Goal: Task Accomplishment & Management: Use online tool/utility

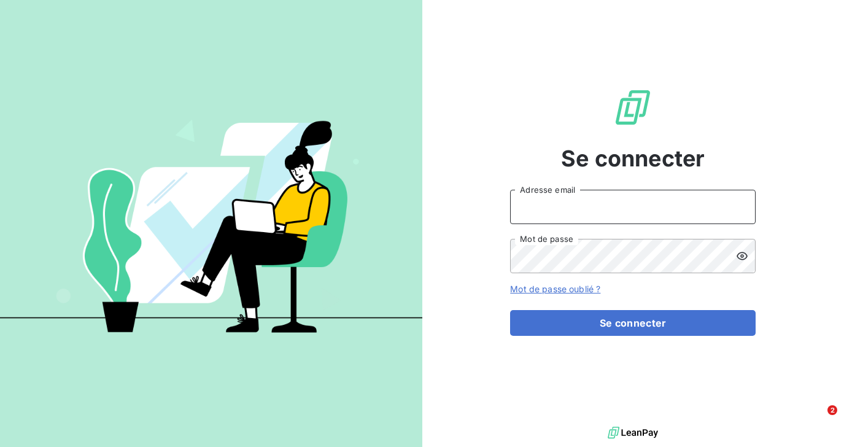
click at [561, 203] on input "Adresse email" at bounding box center [633, 207] width 246 height 34
type input "salome@heypongo.com"
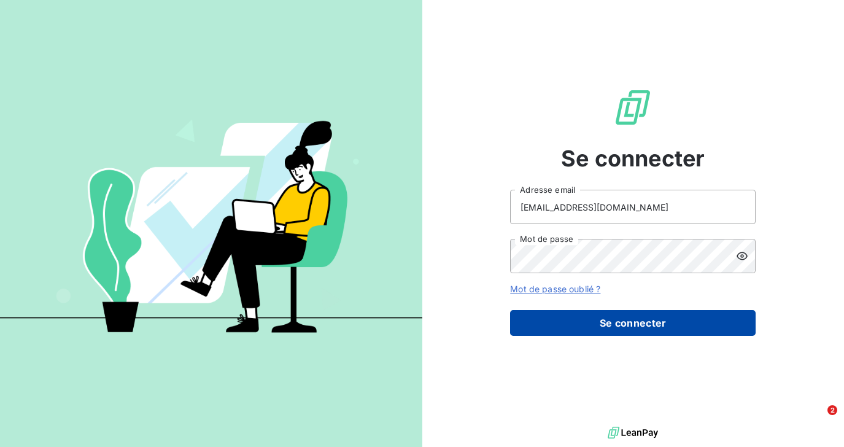
click at [567, 320] on button "Se connecter" at bounding box center [633, 323] width 246 height 26
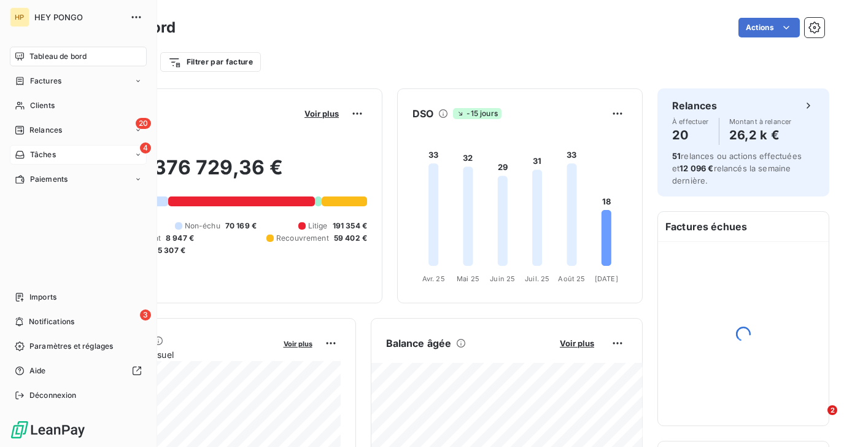
click at [44, 160] on span "Tâches" at bounding box center [43, 154] width 26 height 11
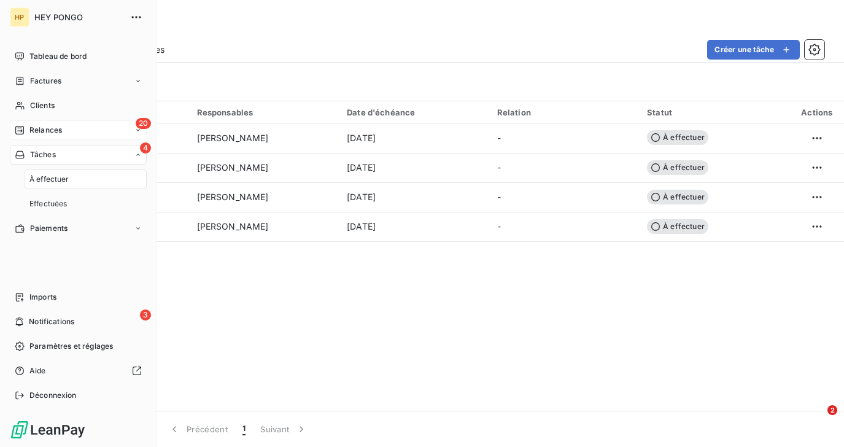
click at [45, 131] on span "Relances" at bounding box center [45, 130] width 33 height 11
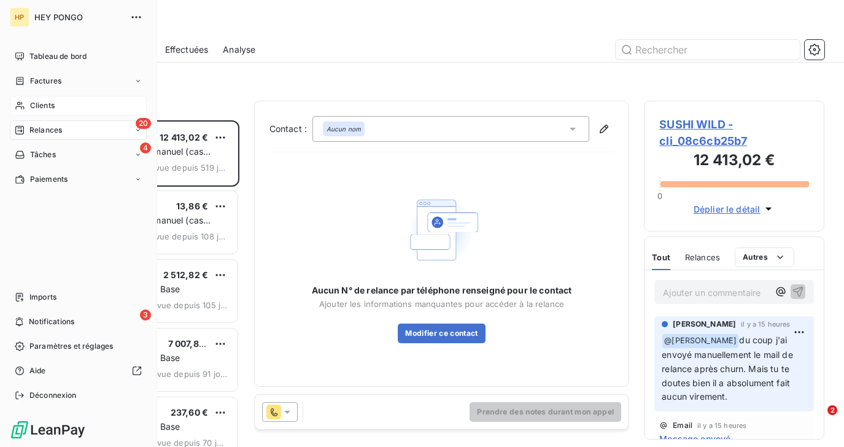
click at [29, 104] on div "Clients" at bounding box center [78, 106] width 137 height 20
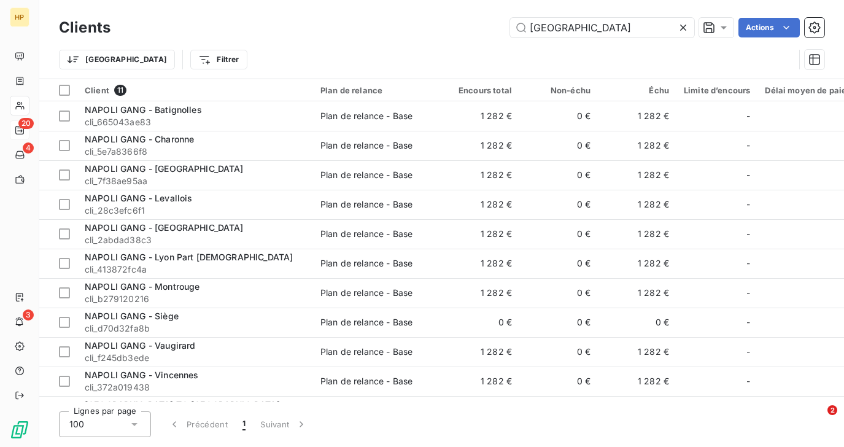
type input "napoli"
click at [684, 25] on icon at bounding box center [683, 28] width 6 height 6
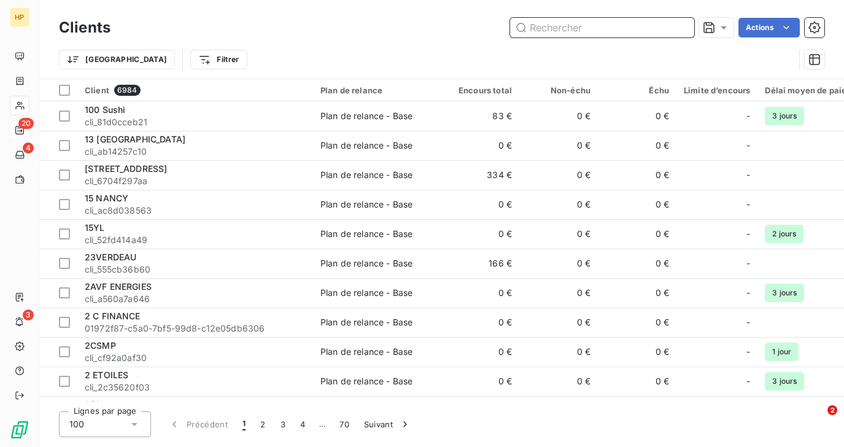
click at [564, 29] on input "text" at bounding box center [602, 28] width 184 height 20
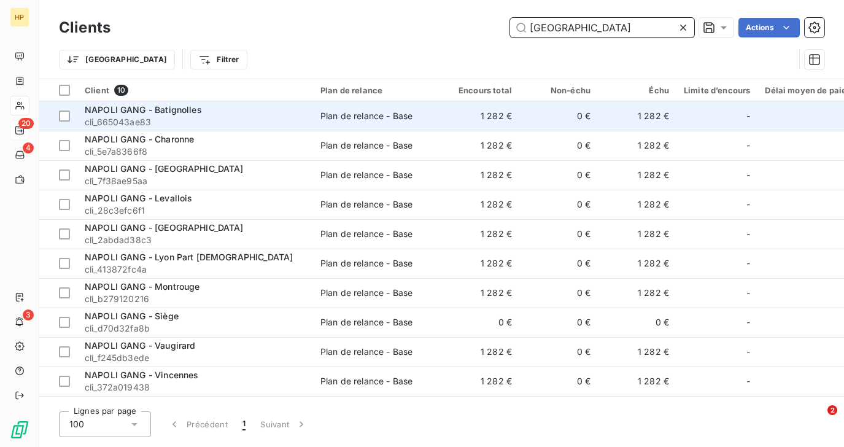
type input "napoli"
click at [162, 118] on span "cli_665043ae83" at bounding box center [195, 122] width 221 height 12
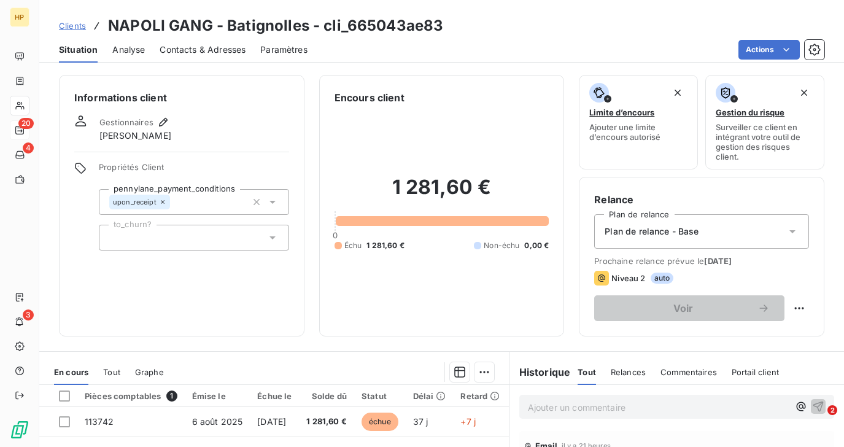
scroll to position [211, 0]
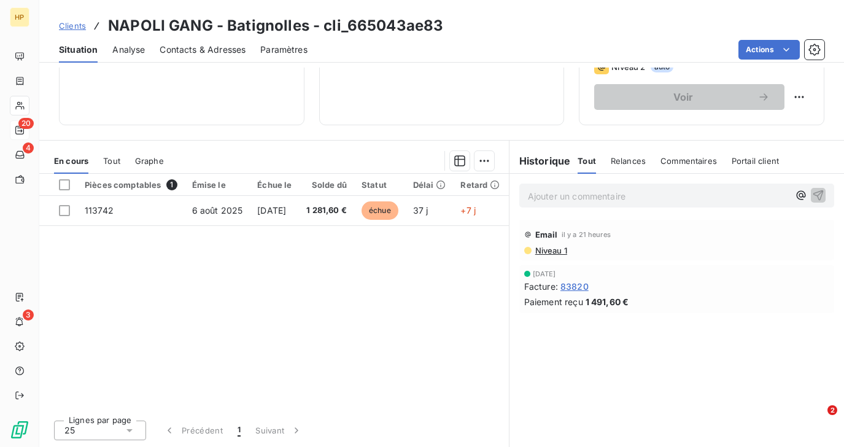
click at [550, 196] on p "Ajouter un commentaire ﻿" at bounding box center [658, 195] width 261 height 15
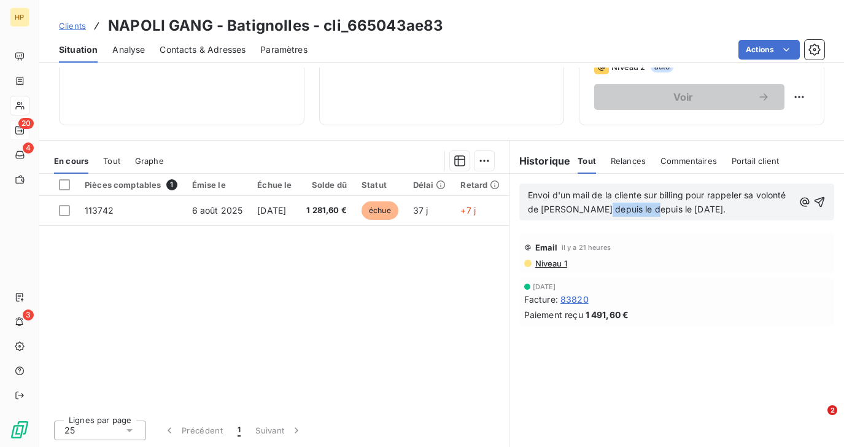
drag, startPoint x: 646, startPoint y: 209, endPoint x: 597, endPoint y: 208, distance: 49.1
click at [597, 208] on span "Envoi d'un mail de la cliente sur billing pour rappeler sa volonté de churn dep…" at bounding box center [658, 202] width 261 height 25
click at [823, 201] on icon "button" at bounding box center [820, 202] width 10 height 10
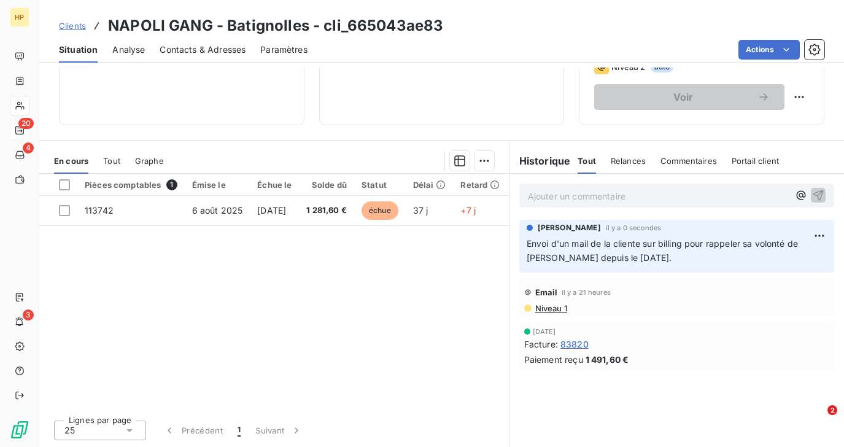
click at [546, 197] on p "Ajouter un commentaire ﻿" at bounding box center [658, 195] width 261 height 15
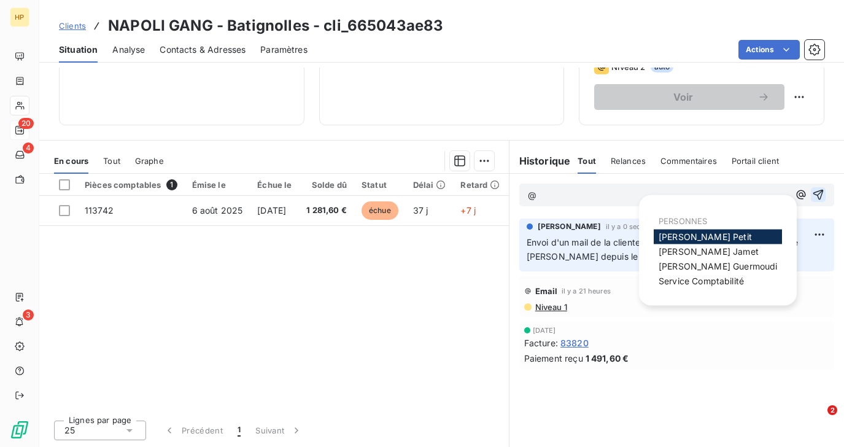
click at [720, 234] on div "Katharina Petit" at bounding box center [718, 237] width 128 height 15
click at [709, 235] on span "Katharina Petit" at bounding box center [705, 236] width 93 height 10
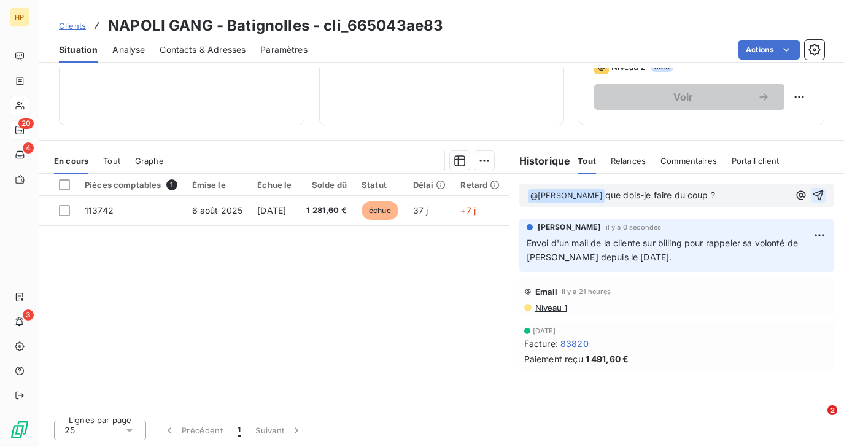
click at [817, 195] on icon "button" at bounding box center [818, 195] width 10 height 10
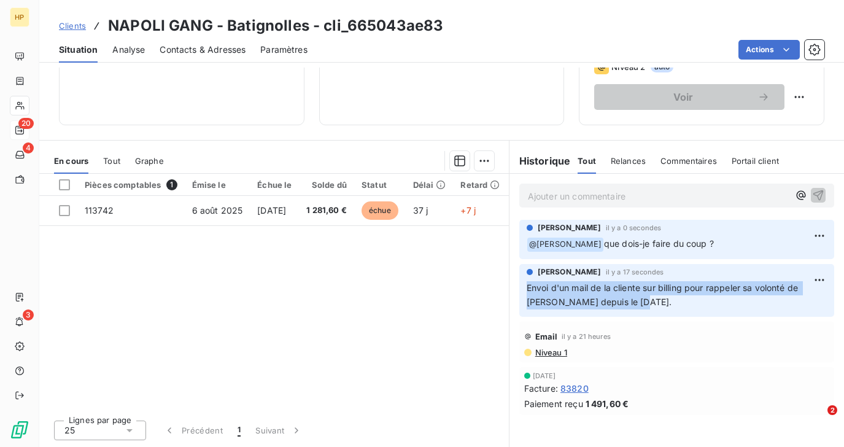
drag, startPoint x: 629, startPoint y: 301, endPoint x: 521, endPoint y: 284, distance: 108.7
click at [521, 284] on div "Salomé LALA il y a 17 secondes Envoi d'un mail de la cliente sur billing pour r…" at bounding box center [676, 290] width 315 height 53
copy span "Envoi d'un mail de la cliente sur billing pour rappeler sa volonté de churn dep…"
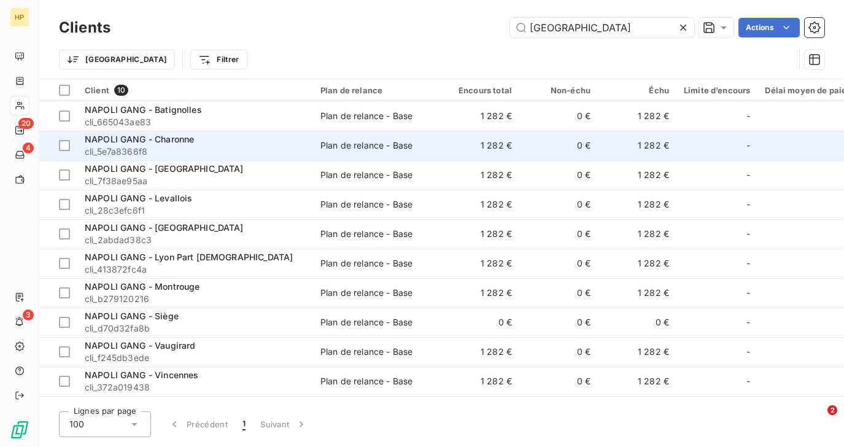
click at [112, 141] on span "NAPOLI GANG - Charonne" at bounding box center [139, 139] width 109 height 10
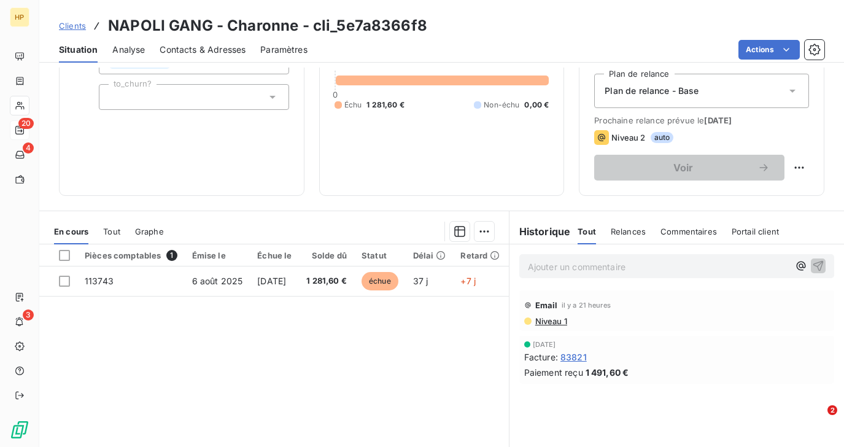
scroll to position [211, 0]
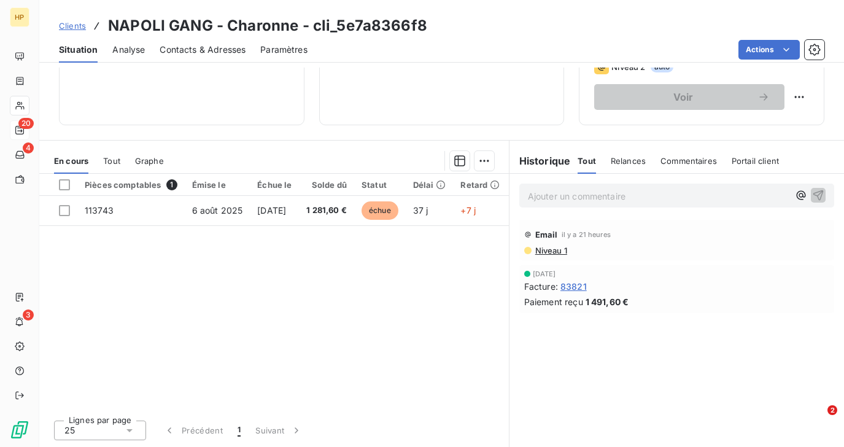
click at [548, 198] on p "Ajouter un commentaire ﻿" at bounding box center [658, 195] width 261 height 15
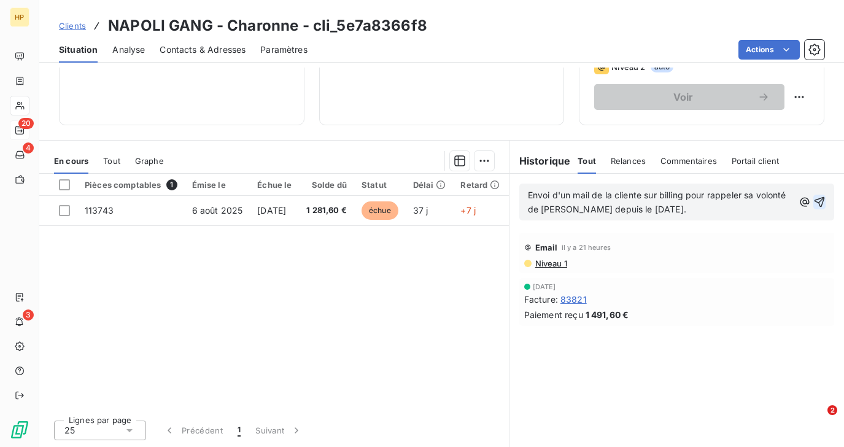
click at [820, 201] on icon "button" at bounding box center [820, 202] width 10 height 10
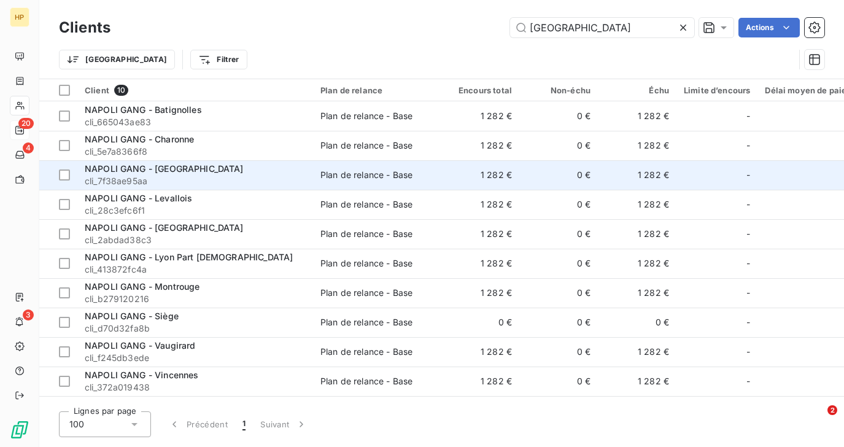
click at [191, 167] on span "NAPOLI GANG - Faubourg St Martin" at bounding box center [164, 168] width 159 height 10
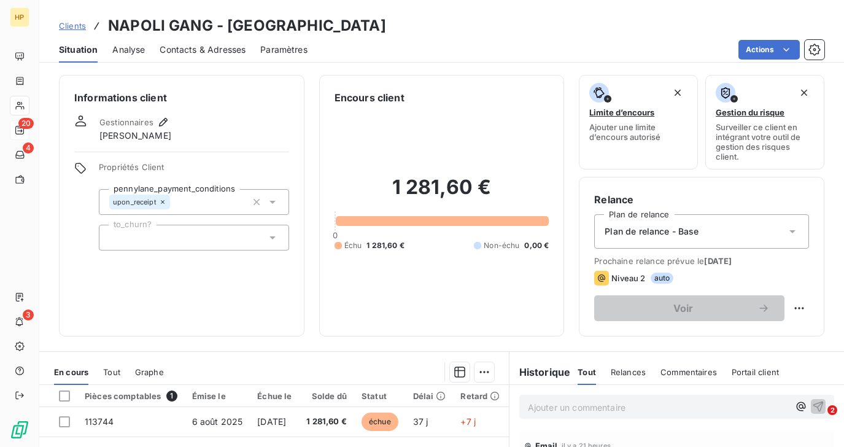
scroll to position [211, 0]
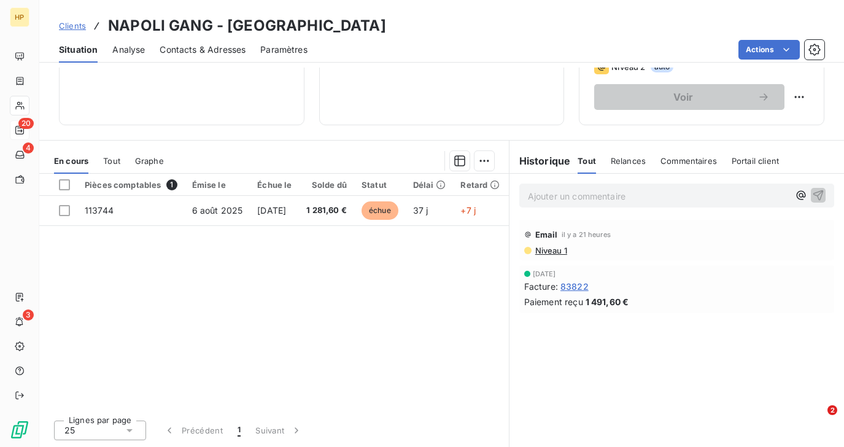
click at [539, 199] on p "Ajouter un commentaire ﻿" at bounding box center [658, 195] width 261 height 15
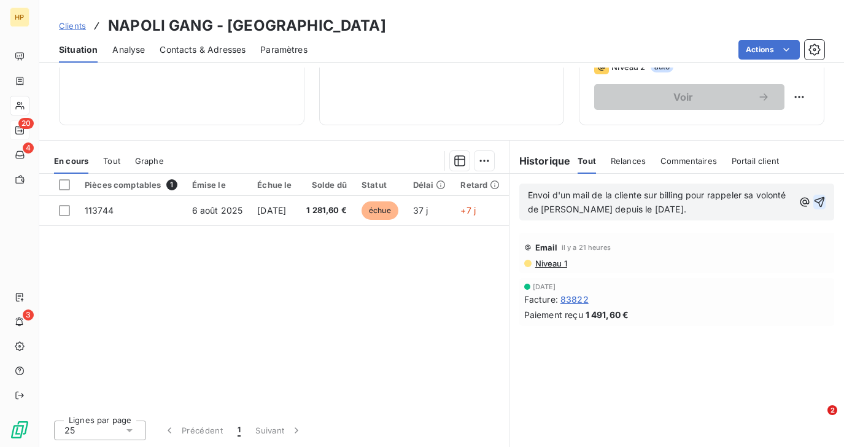
click at [818, 204] on icon "button" at bounding box center [819, 202] width 12 height 12
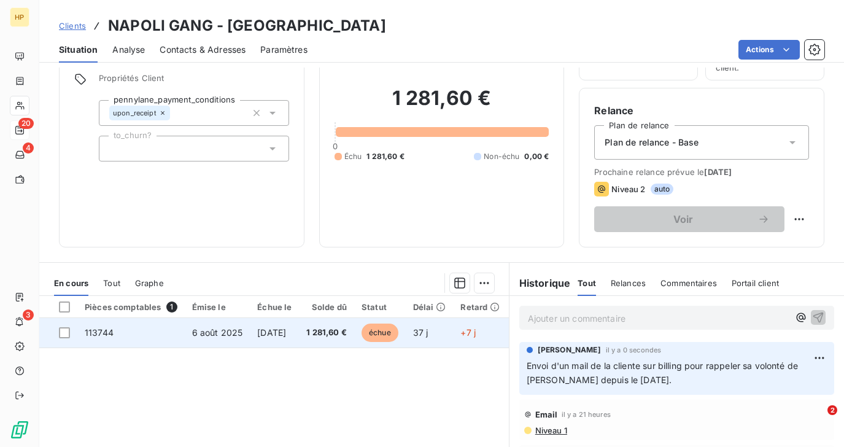
scroll to position [0, 0]
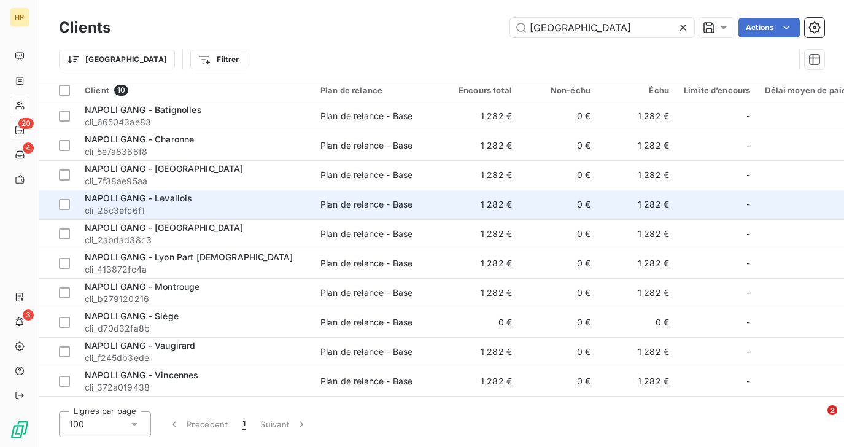
click at [235, 195] on div "NAPOLI GANG - Levallois" at bounding box center [195, 198] width 221 height 12
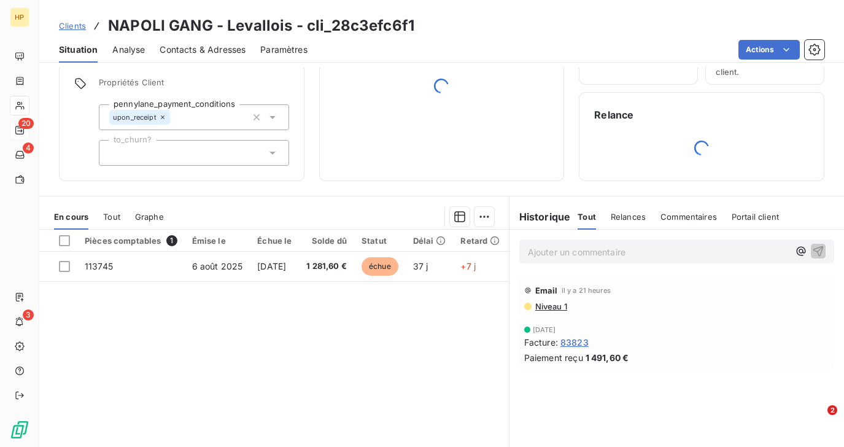
scroll to position [106, 0]
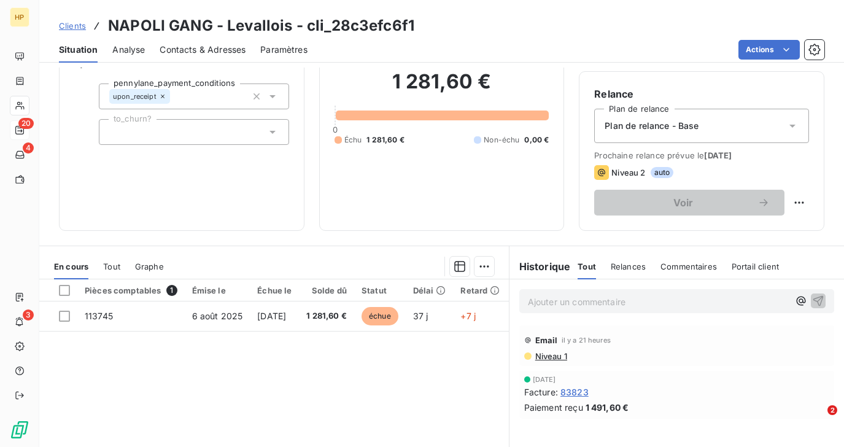
click at [550, 301] on p "Ajouter un commentaire ﻿" at bounding box center [658, 301] width 261 height 15
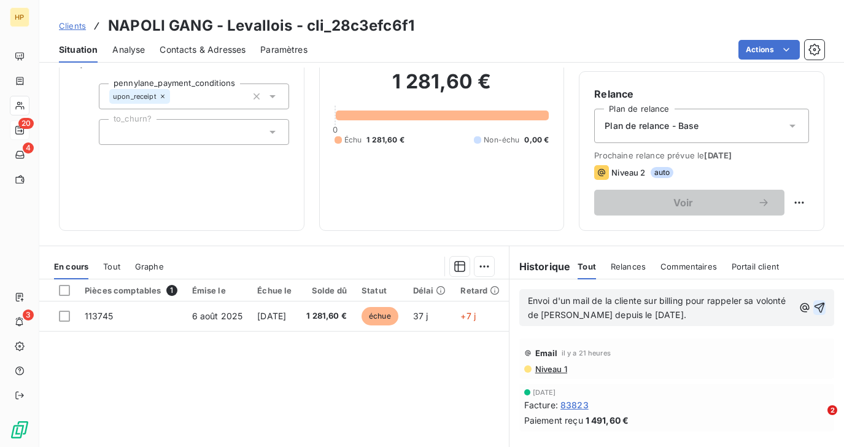
click at [819, 306] on icon "button" at bounding box center [819, 307] width 12 height 12
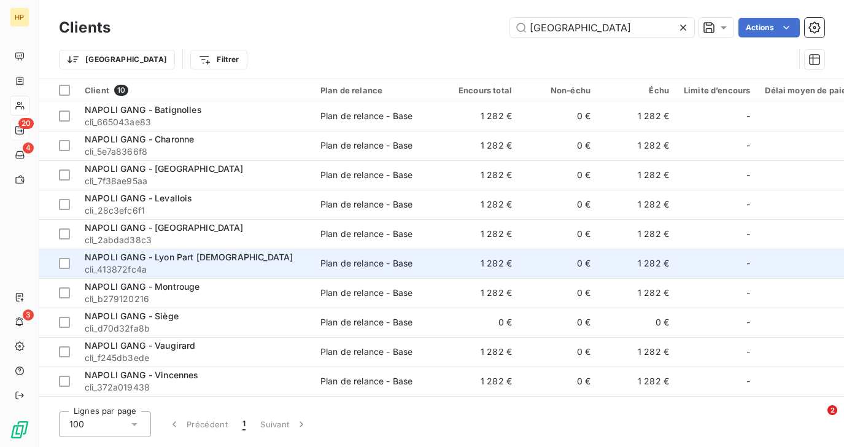
click at [177, 264] on span "cli_413872fc4a" at bounding box center [195, 269] width 221 height 12
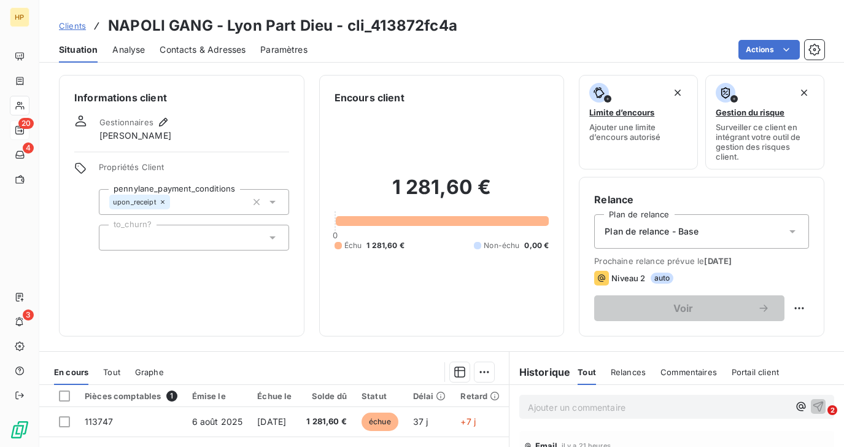
scroll to position [211, 0]
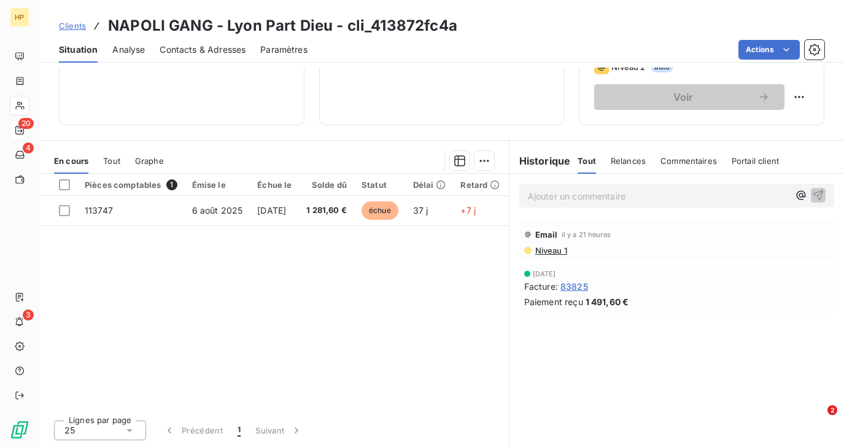
click at [542, 198] on p "Ajouter un commentaire ﻿" at bounding box center [658, 195] width 261 height 15
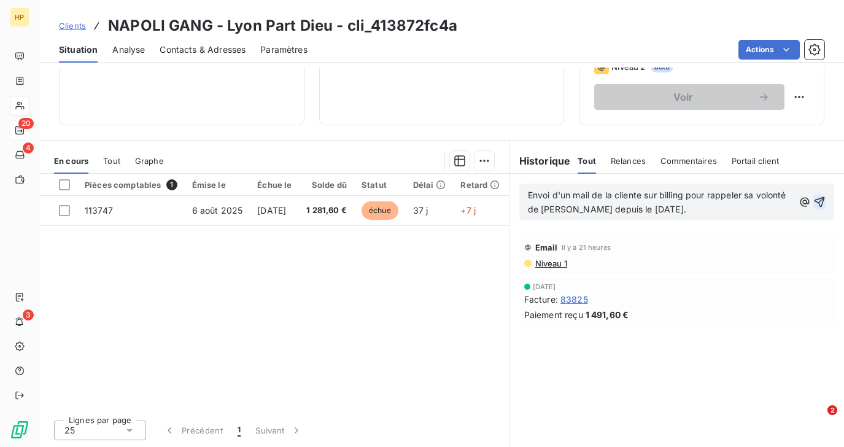
click at [820, 203] on icon "button" at bounding box center [819, 202] width 12 height 12
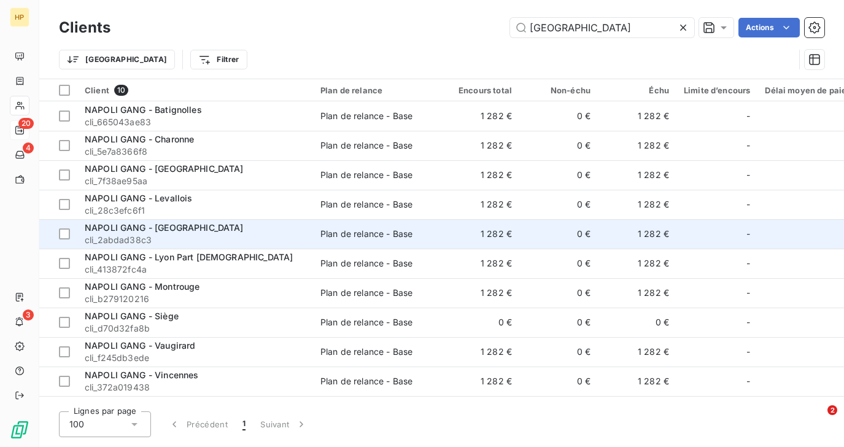
click at [154, 227] on span "NAPOLI GANG - Lille" at bounding box center [164, 227] width 159 height 10
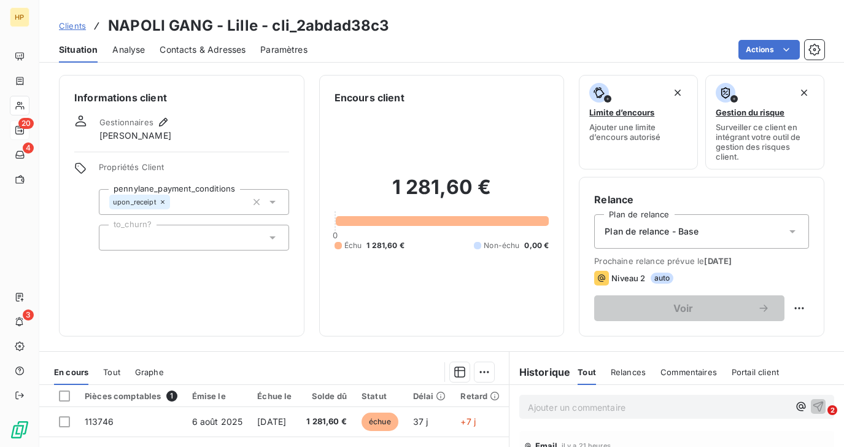
click at [530, 408] on p "Ajouter un commentaire ﻿" at bounding box center [658, 407] width 261 height 15
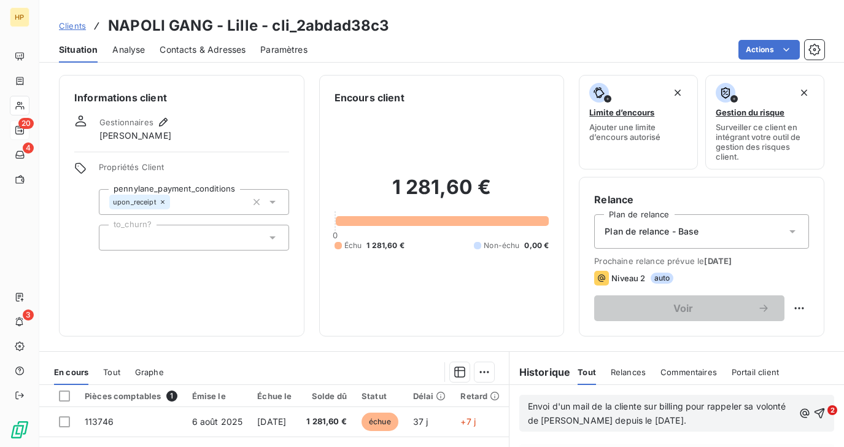
scroll to position [109, 0]
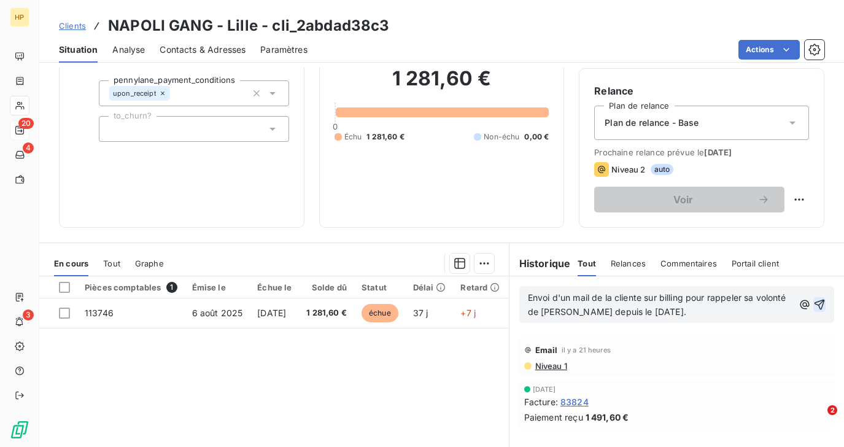
click at [820, 305] on icon "button" at bounding box center [819, 304] width 12 height 12
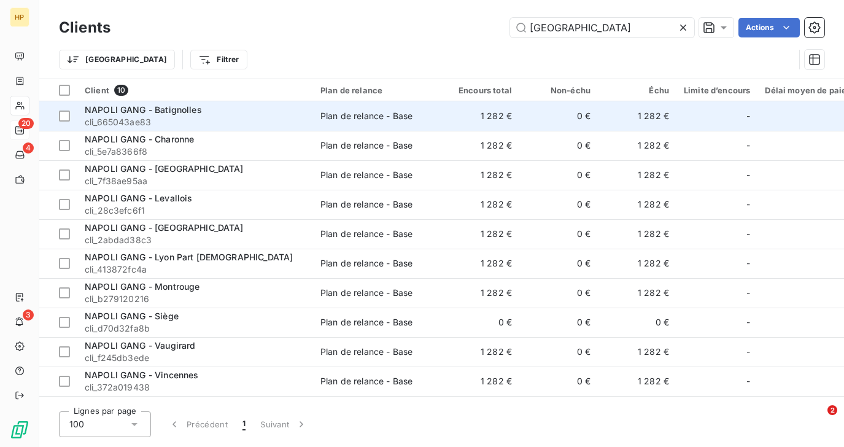
click at [130, 118] on span "cli_665043ae83" at bounding box center [195, 122] width 221 height 12
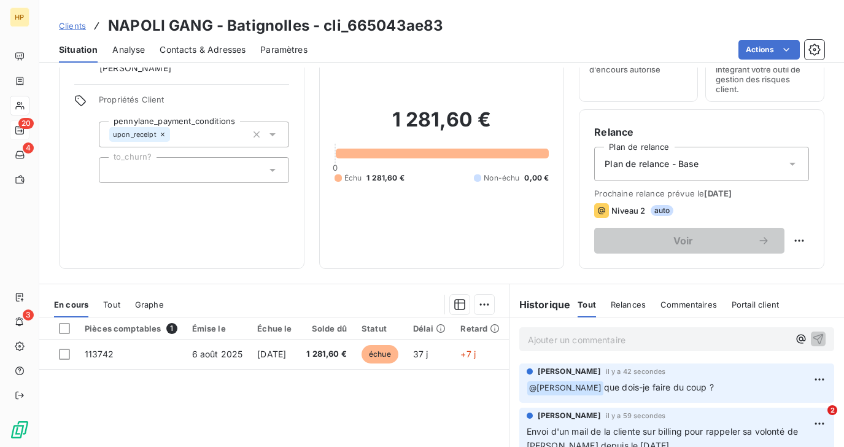
scroll to position [67, 0]
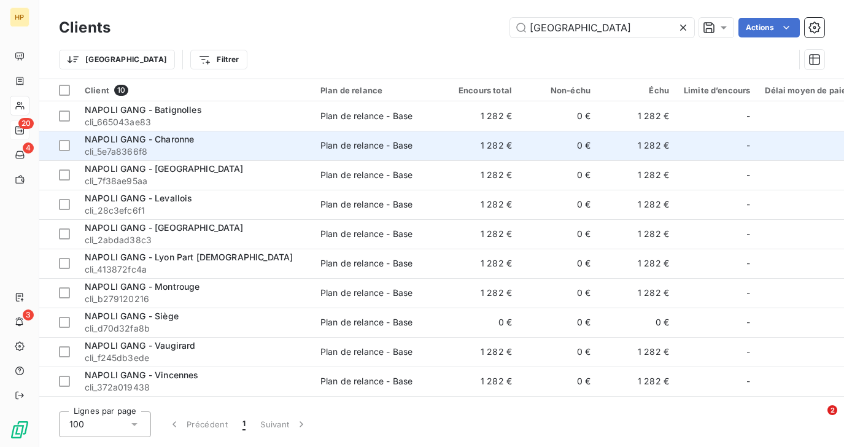
click at [125, 143] on span "NAPOLI GANG - Charonne" at bounding box center [139, 139] width 109 height 10
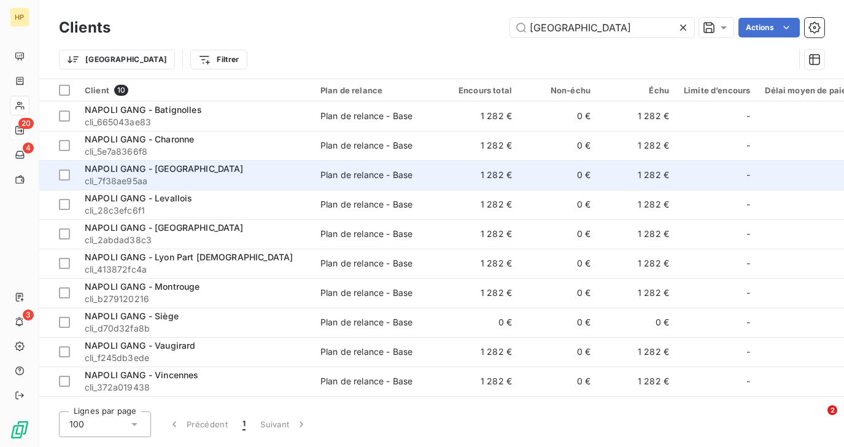
click at [156, 175] on span "cli_7f38ae95aa" at bounding box center [195, 181] width 221 height 12
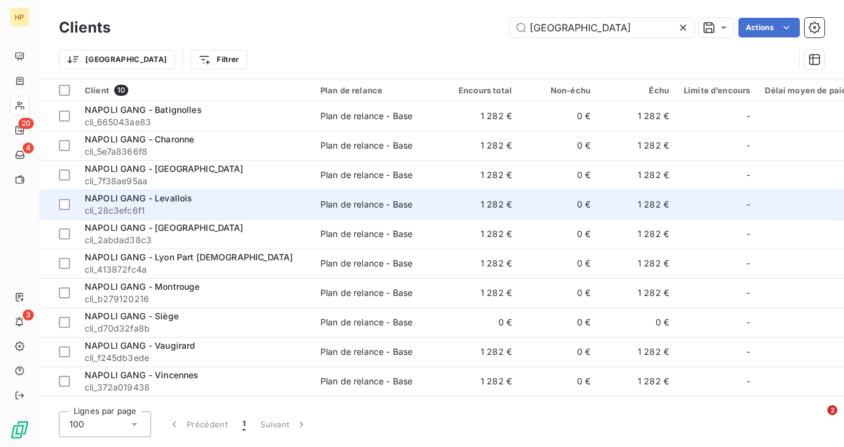
click at [142, 204] on div "NAPOLI GANG - Levallois" at bounding box center [195, 198] width 221 height 12
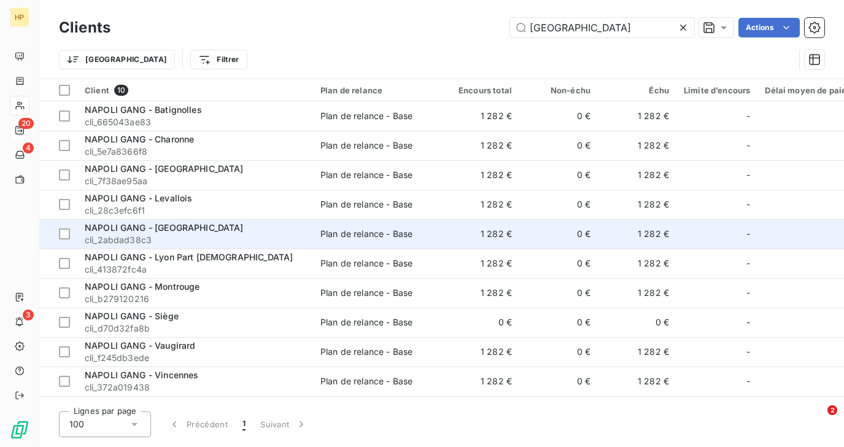
click at [165, 239] on span "cli_2abdad38c3" at bounding box center [195, 240] width 221 height 12
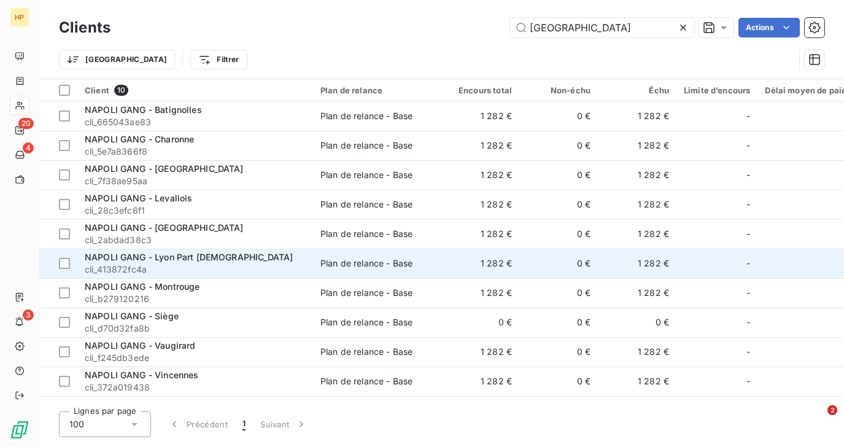
click at [147, 258] on span "NAPOLI GANG - Lyon Part Dieu" at bounding box center [189, 257] width 208 height 10
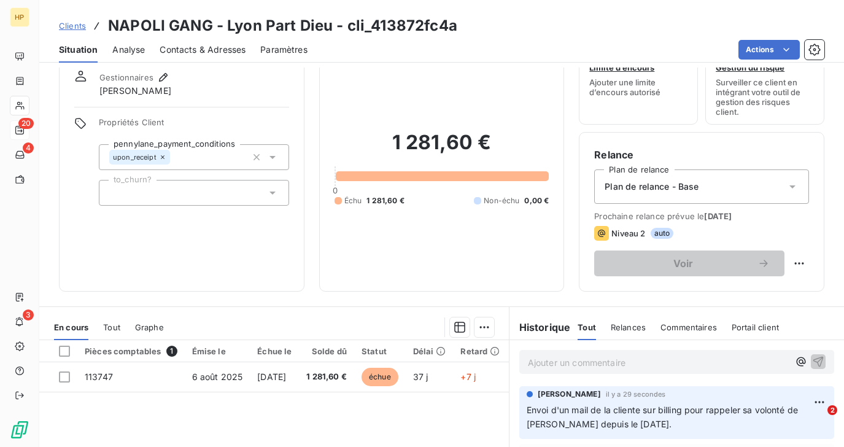
scroll to position [50, 0]
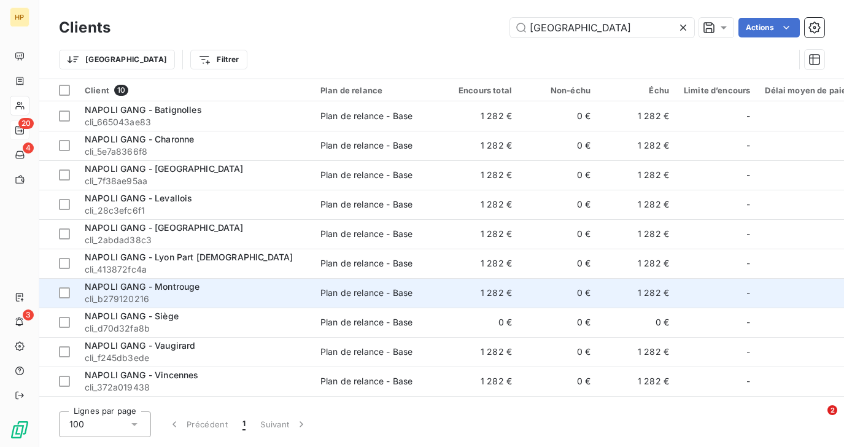
click at [185, 296] on span "cli_b279120216" at bounding box center [195, 299] width 221 height 12
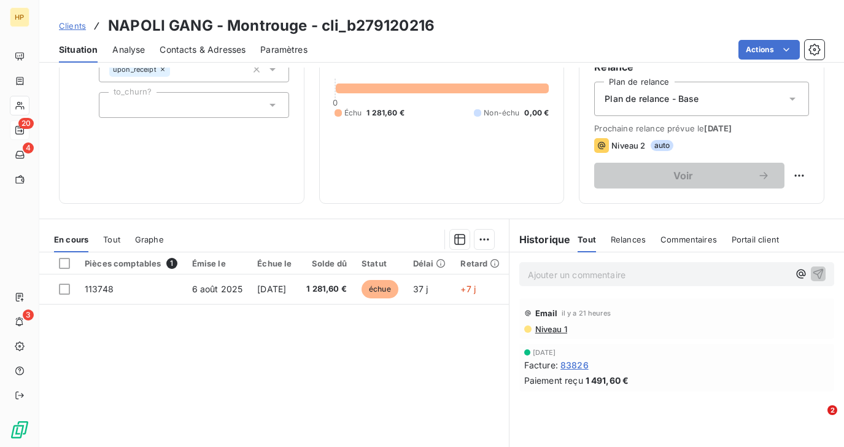
scroll to position [163, 0]
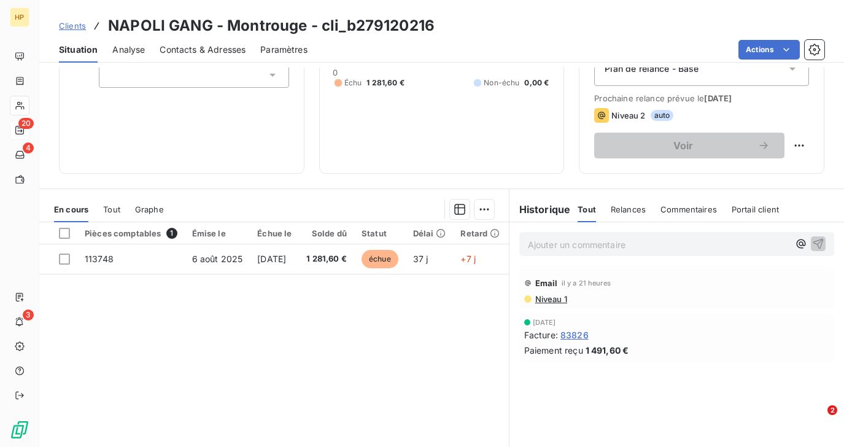
click at [532, 244] on p "Ajouter un commentaire ﻿" at bounding box center [658, 244] width 261 height 15
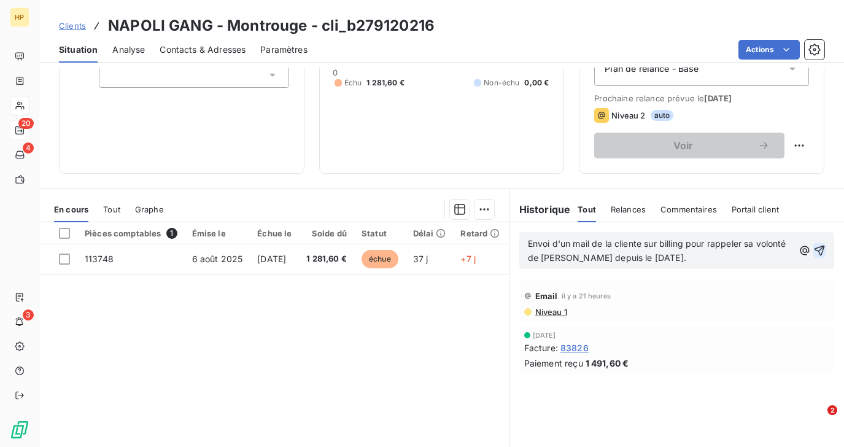
click at [818, 251] on icon "button" at bounding box center [820, 251] width 10 height 10
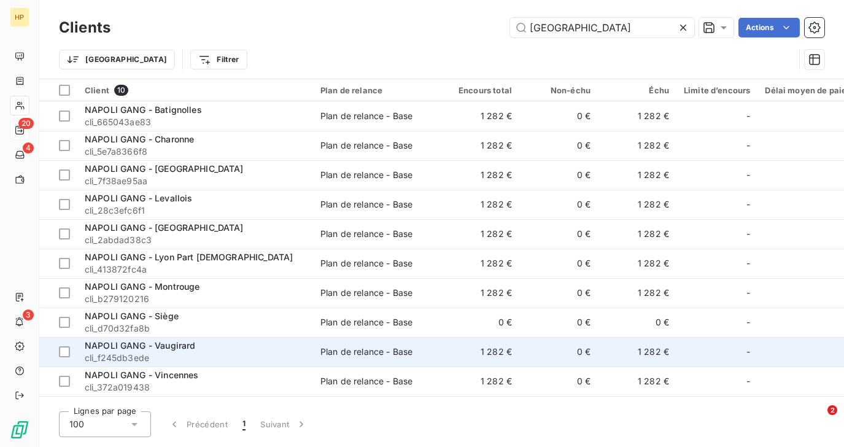
click at [179, 347] on span "NAPOLI GANG - Vaugirard" at bounding box center [140, 345] width 111 height 10
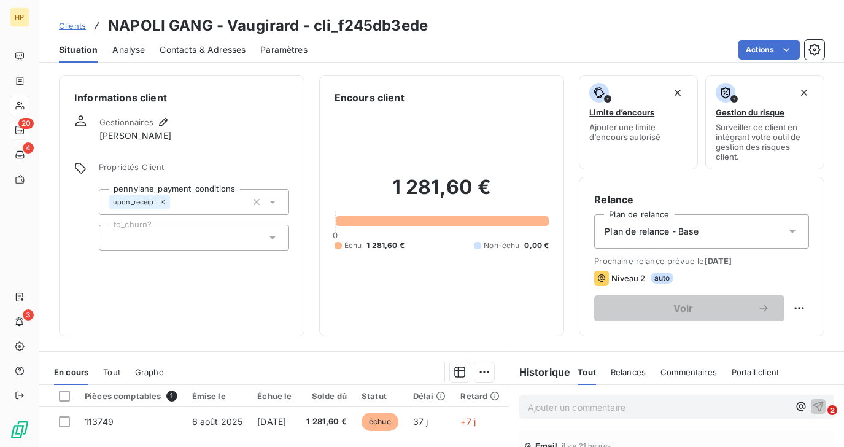
scroll to position [211, 0]
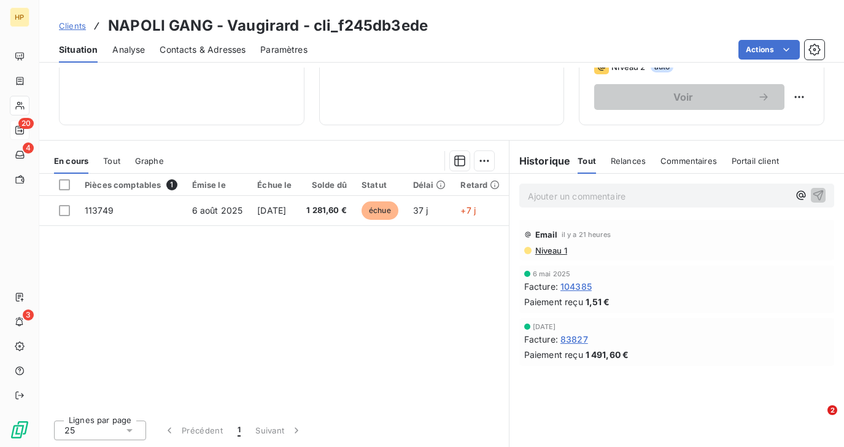
click at [570, 202] on p "Ajouter un commentaire ﻿" at bounding box center [658, 195] width 261 height 15
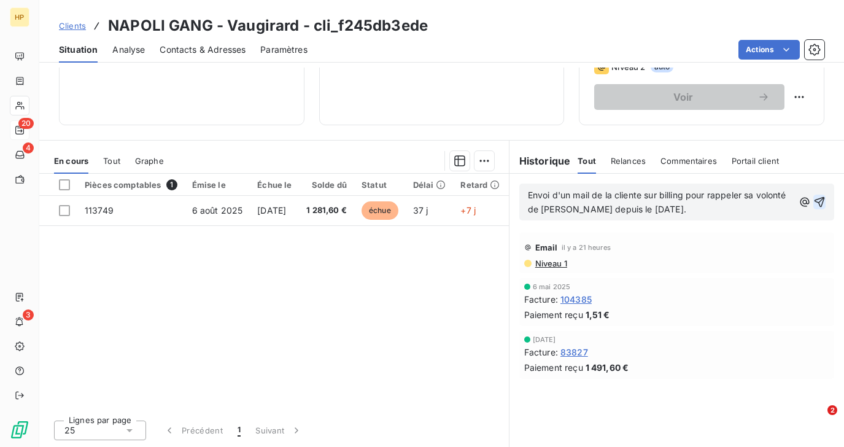
click at [822, 200] on icon "button" at bounding box center [819, 202] width 12 height 12
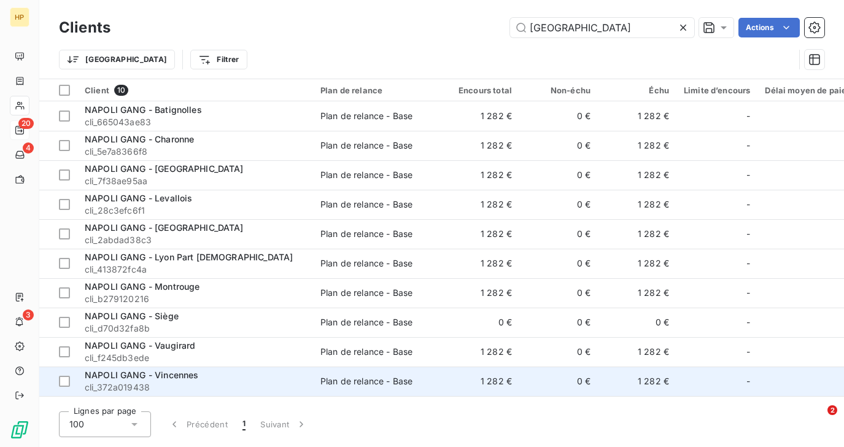
click at [179, 376] on span "NAPOLI GANG - Vincennes" at bounding box center [142, 375] width 114 height 10
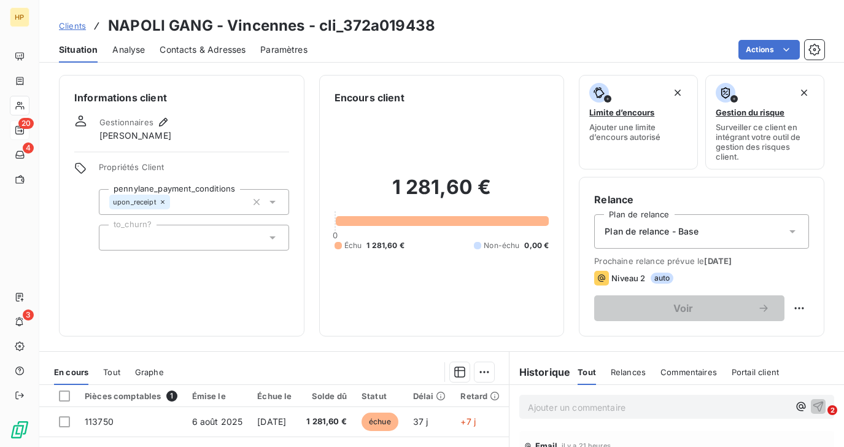
click at [560, 405] on p "Ajouter un commentaire ﻿" at bounding box center [658, 407] width 261 height 15
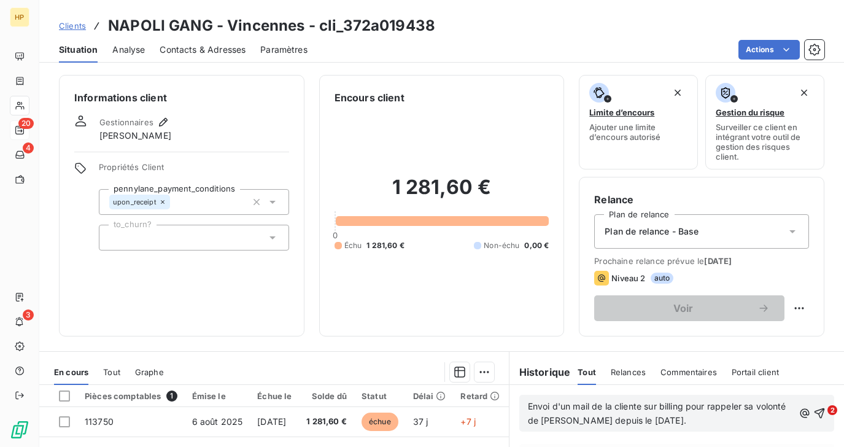
scroll to position [128, 0]
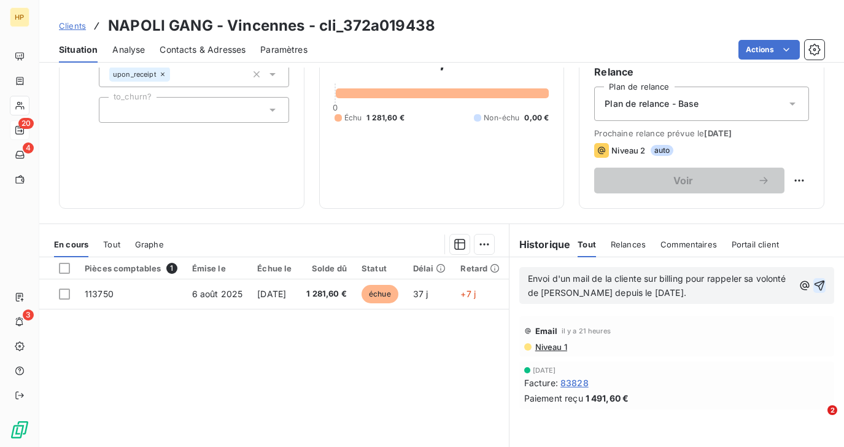
click at [824, 282] on icon "button" at bounding box center [820, 286] width 10 height 10
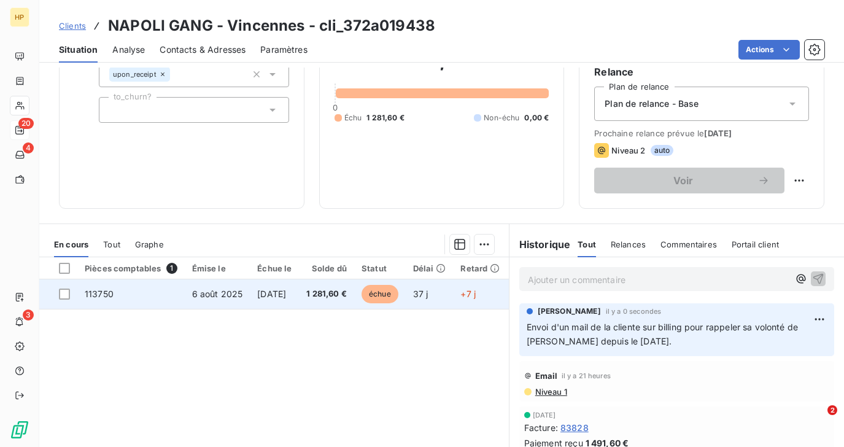
scroll to position [0, 0]
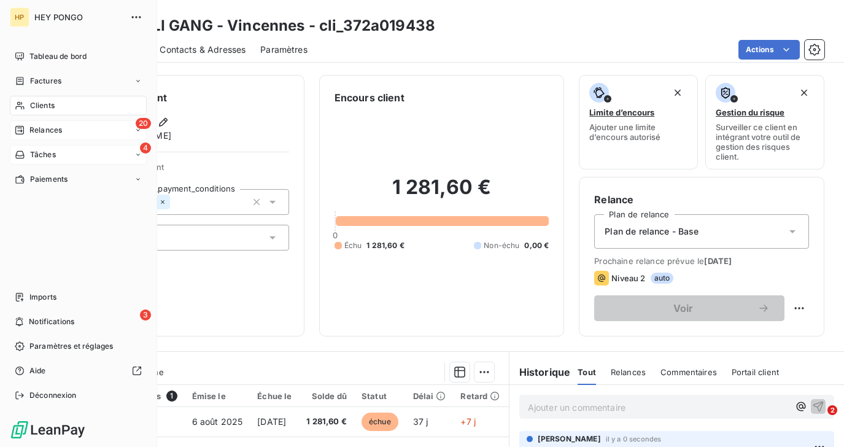
click at [24, 157] on icon at bounding box center [19, 154] width 9 height 7
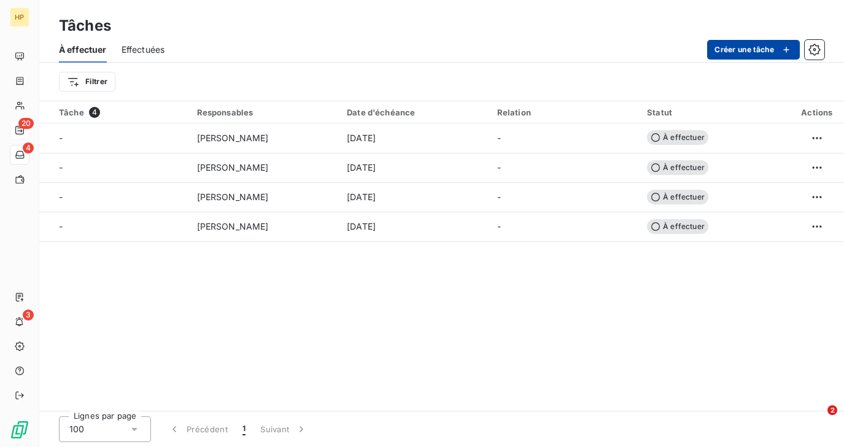
click at [729, 52] on button "Créer une tâche" at bounding box center [753, 50] width 93 height 20
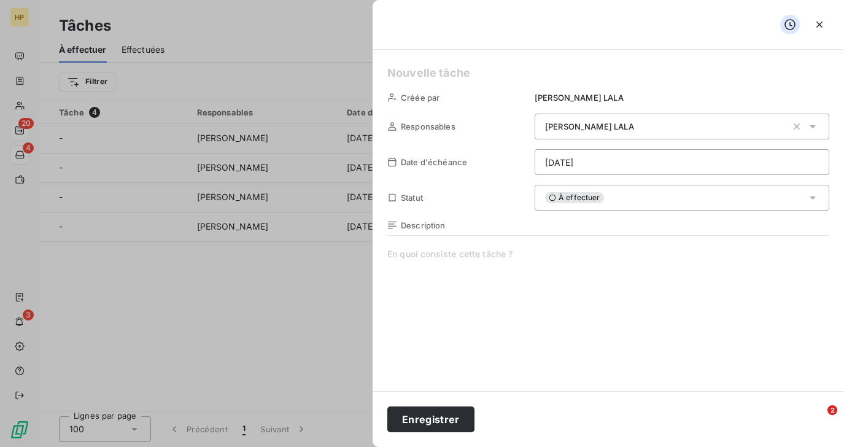
click at [481, 273] on span at bounding box center [608, 366] width 442 height 236
click at [605, 160] on html "HP 20 4 3 Tâches À effectuer Effectuées Créer une tâche Filtrer Tâche 4 Respons…" at bounding box center [422, 223] width 844 height 447
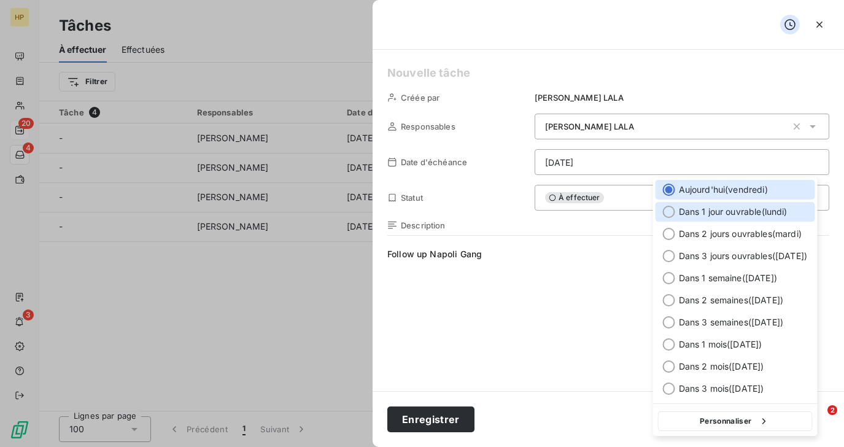
click at [699, 215] on span "Dans 1 jour ouvrable ( lundi )" at bounding box center [733, 212] width 109 height 12
type input "15/09/2025"
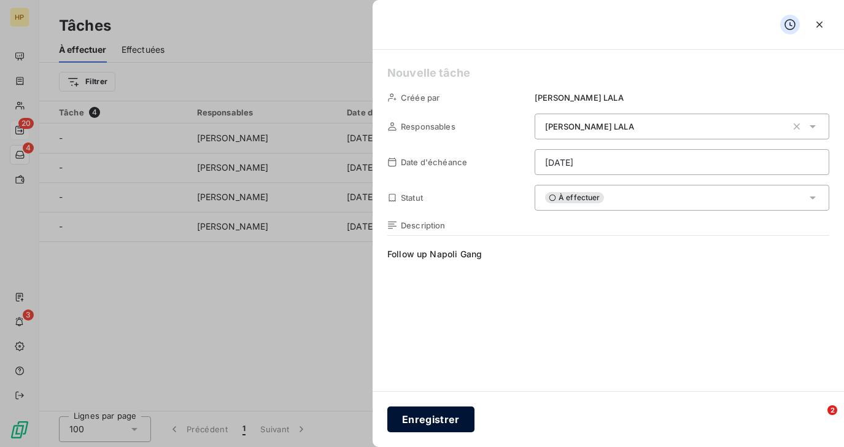
click at [449, 419] on button "Enregistrer" at bounding box center [430, 419] width 87 height 26
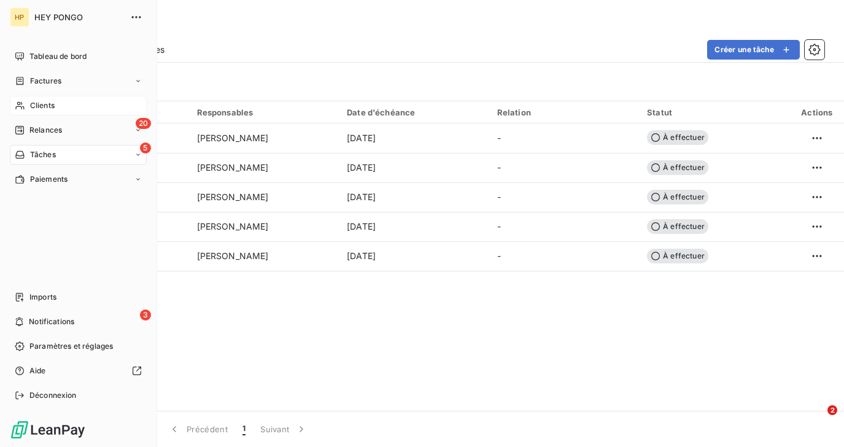
click at [39, 103] on span "Clients" at bounding box center [42, 105] width 25 height 11
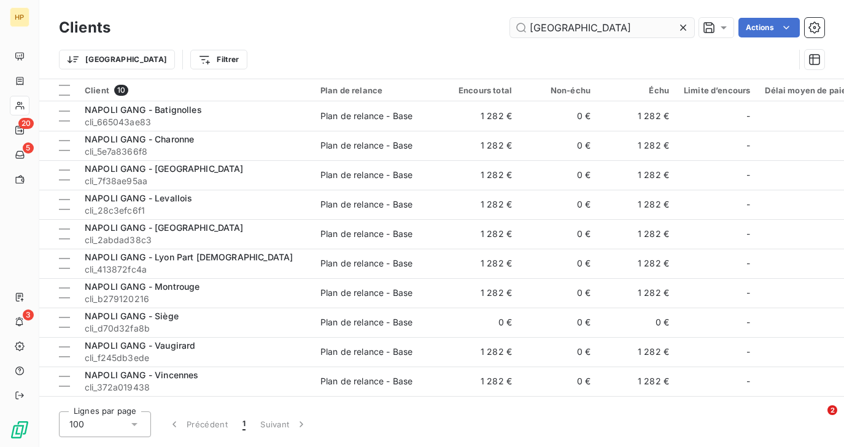
drag, startPoint x: 565, startPoint y: 26, endPoint x: 528, endPoint y: 26, distance: 36.8
click at [528, 26] on input "napoli" at bounding box center [602, 28] width 184 height 20
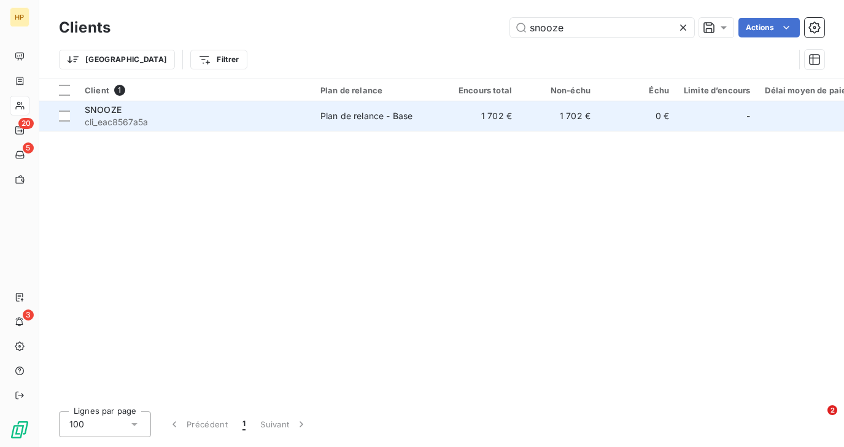
type input "snooze"
click at [165, 119] on span "cli_eac8567a5a" at bounding box center [195, 122] width 221 height 12
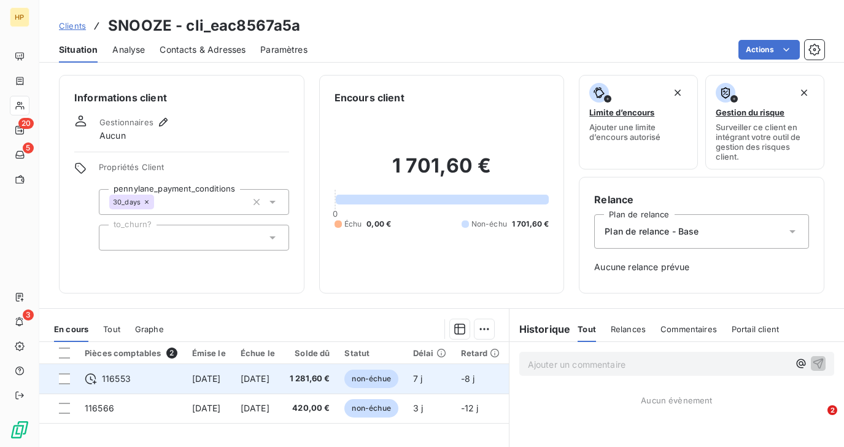
click at [330, 375] on span "1 281,60 €" at bounding box center [310, 379] width 41 height 12
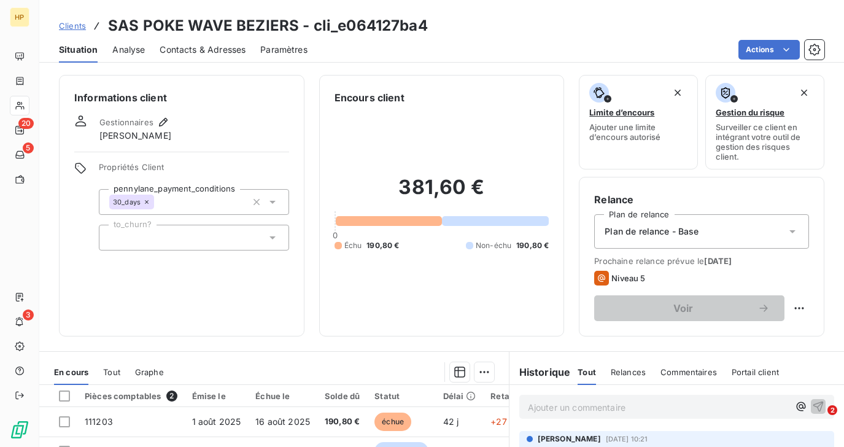
click at [73, 373] on span "En cours" at bounding box center [71, 372] width 34 height 10
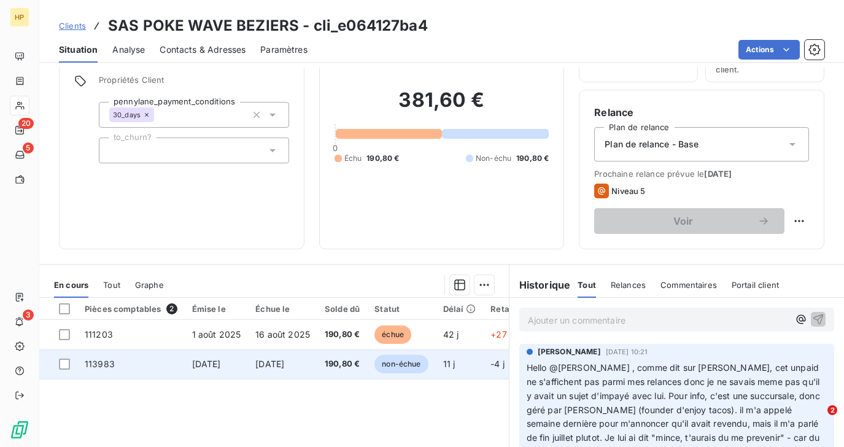
scroll to position [95, 0]
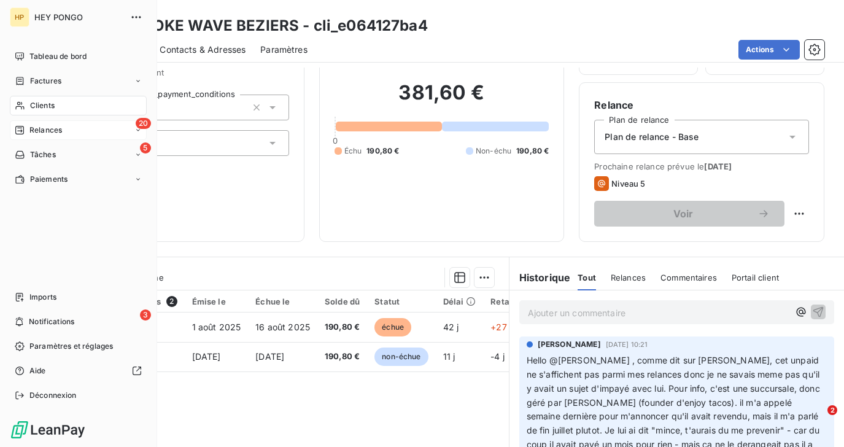
click at [33, 131] on span "Relances" at bounding box center [45, 130] width 33 height 11
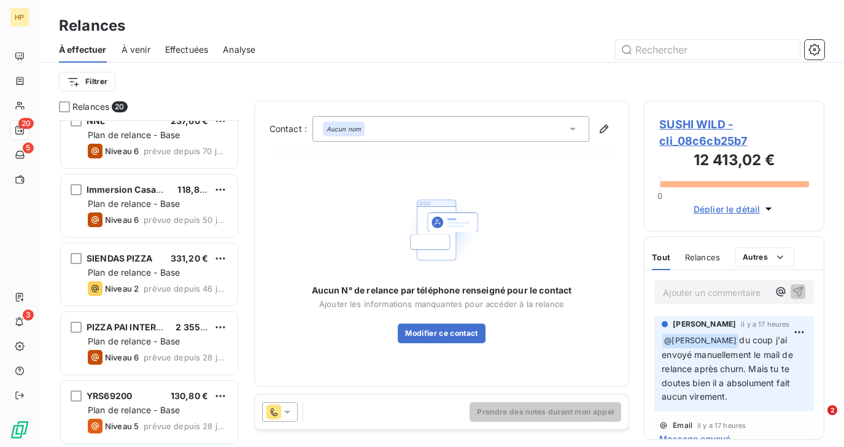
scroll to position [289, 0]
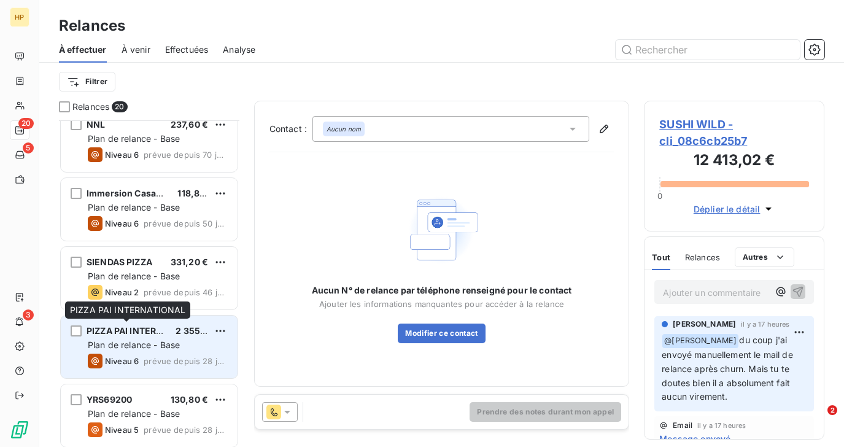
click at [133, 336] on div "PIZZA PAI INTERNATIONAL" at bounding box center [126, 331] width 79 height 12
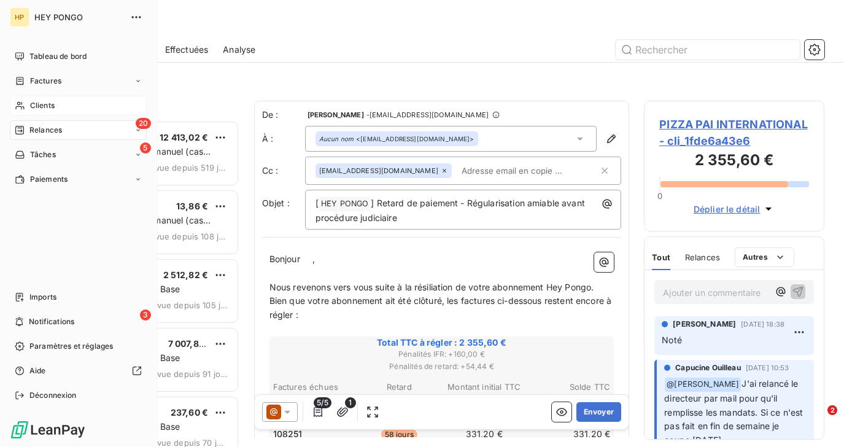
click at [37, 102] on span "Clients" at bounding box center [42, 105] width 25 height 11
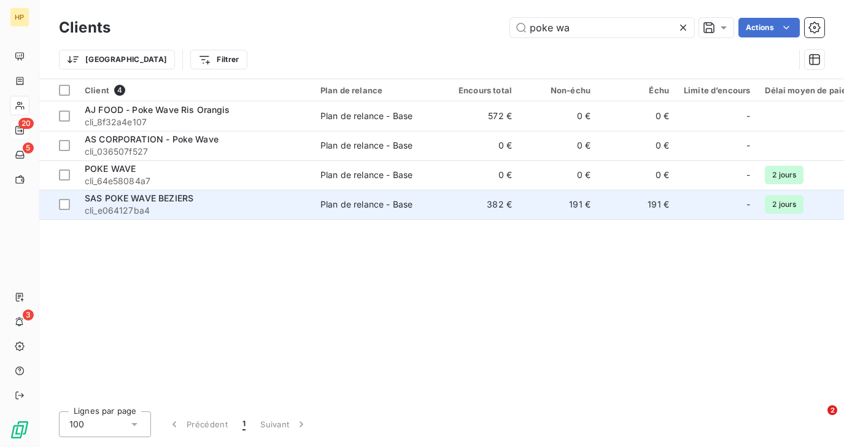
type input "poke wa"
click at [153, 209] on span "cli_e064127ba4" at bounding box center [195, 210] width 221 height 12
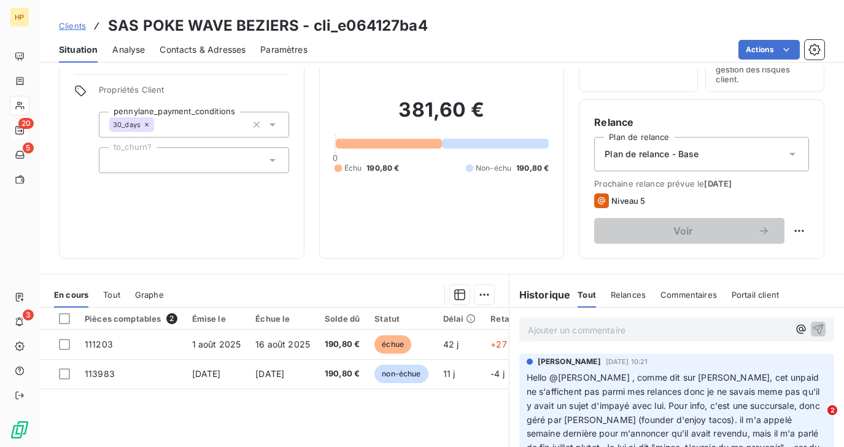
scroll to position [139, 0]
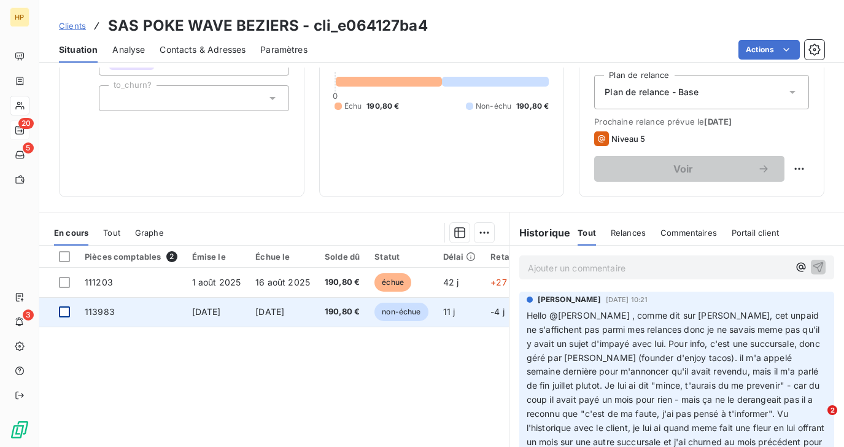
click at [68, 308] on div at bounding box center [64, 311] width 11 height 11
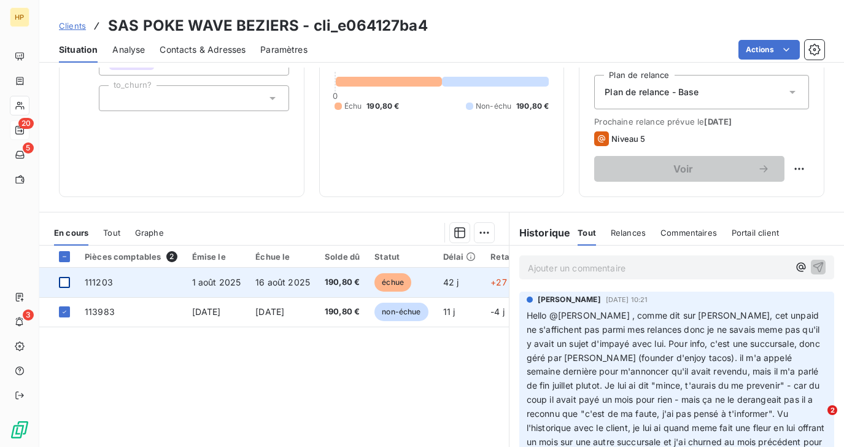
click at [66, 282] on div at bounding box center [64, 282] width 11 height 11
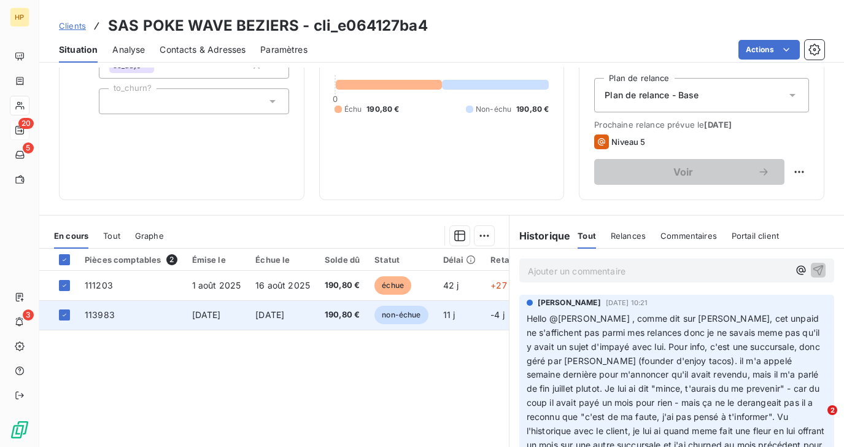
scroll to position [72, 0]
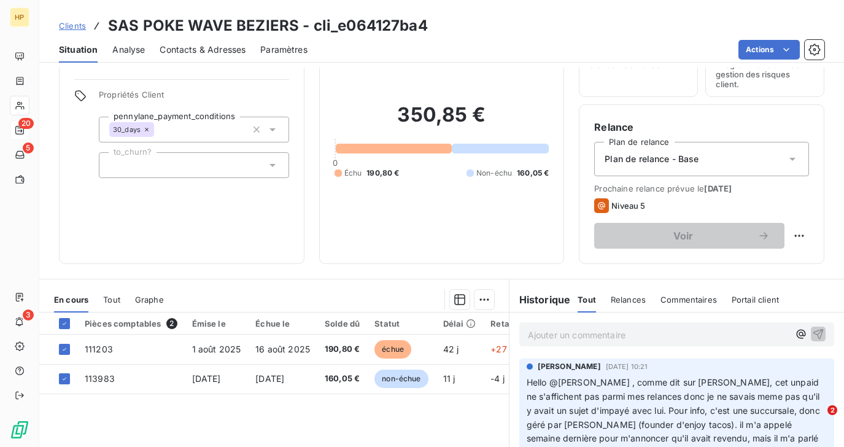
click at [547, 330] on p "Ajouter un commentaire ﻿" at bounding box center [658, 334] width 261 height 15
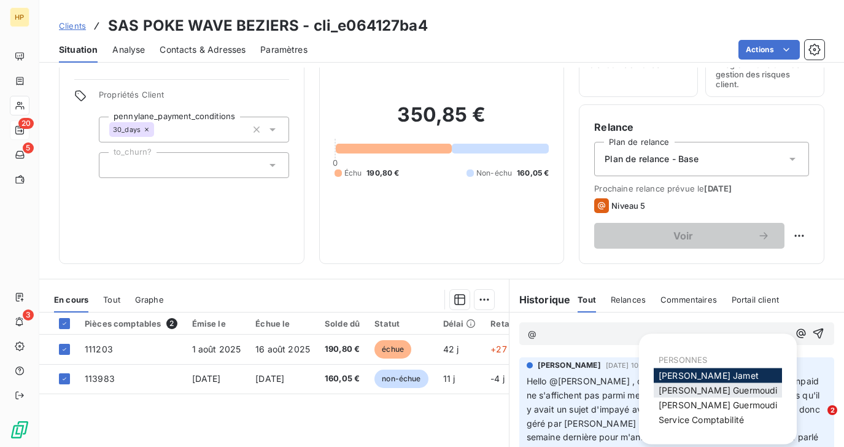
click at [685, 393] on span "[PERSON_NAME]" at bounding box center [718, 390] width 118 height 10
click at [667, 400] on span "[PERSON_NAME]" at bounding box center [718, 405] width 118 height 10
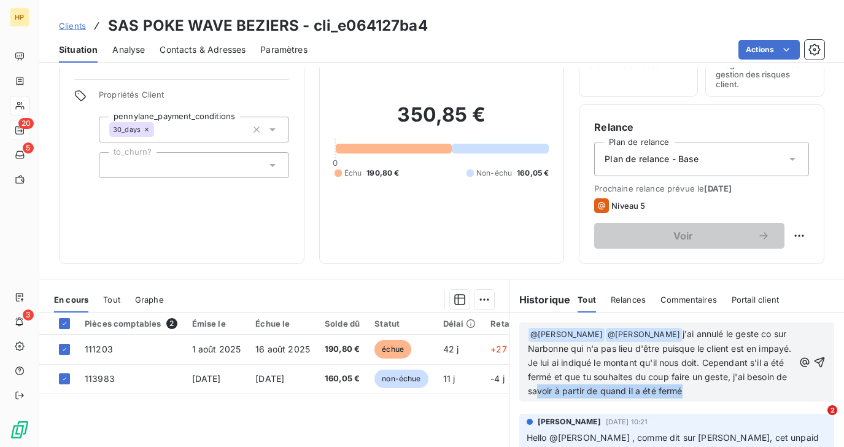
drag, startPoint x: 694, startPoint y: 391, endPoint x: 537, endPoint y: 391, distance: 157.2
click at [537, 391] on p "﻿ @ [PERSON_NAME] ﻿ ﻿ @ [PERSON_NAME] ﻿ j'ai annulé le geste co sur Narbonne qu…" at bounding box center [661, 362] width 266 height 71
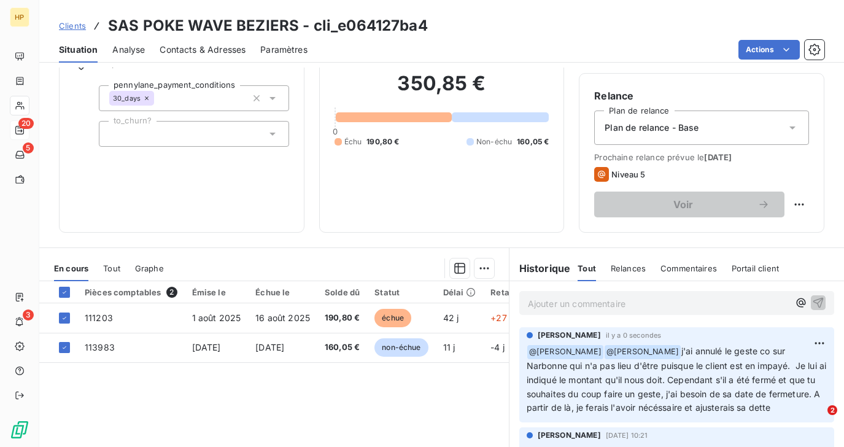
scroll to position [0, 0]
